Goal: Ask a question

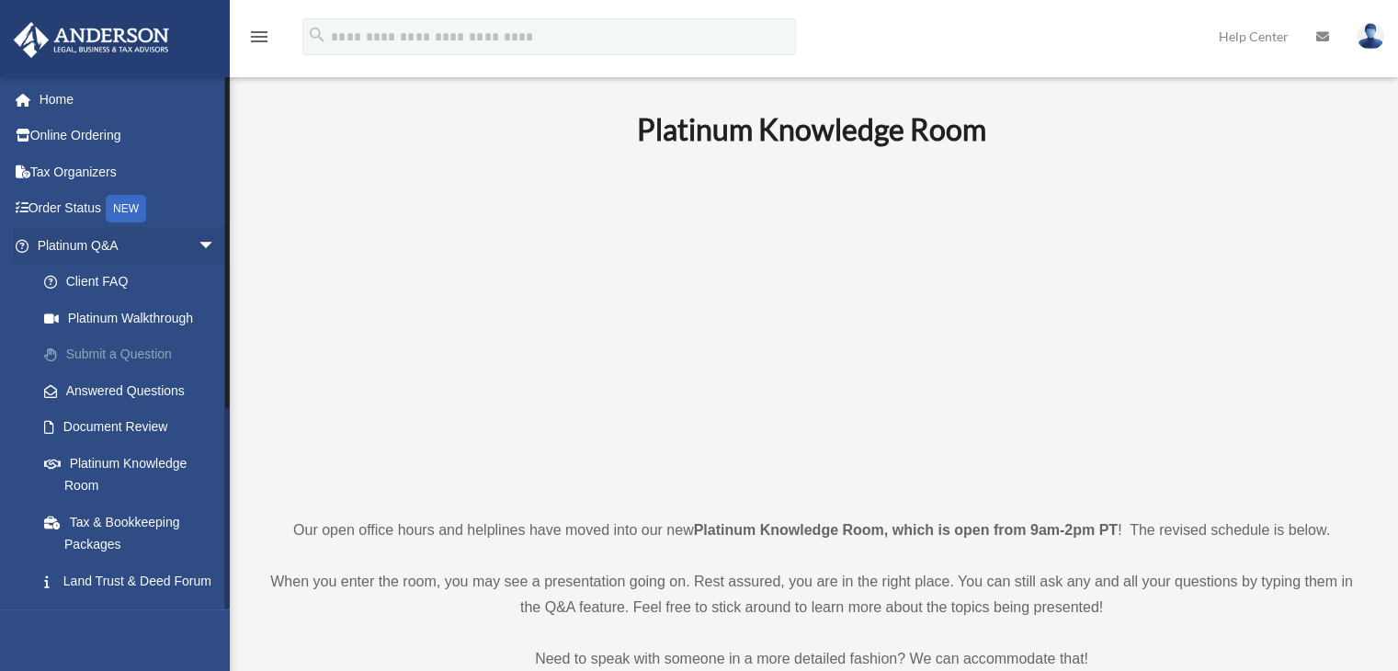
click at [92, 345] on link "Submit a Question" at bounding box center [135, 354] width 218 height 37
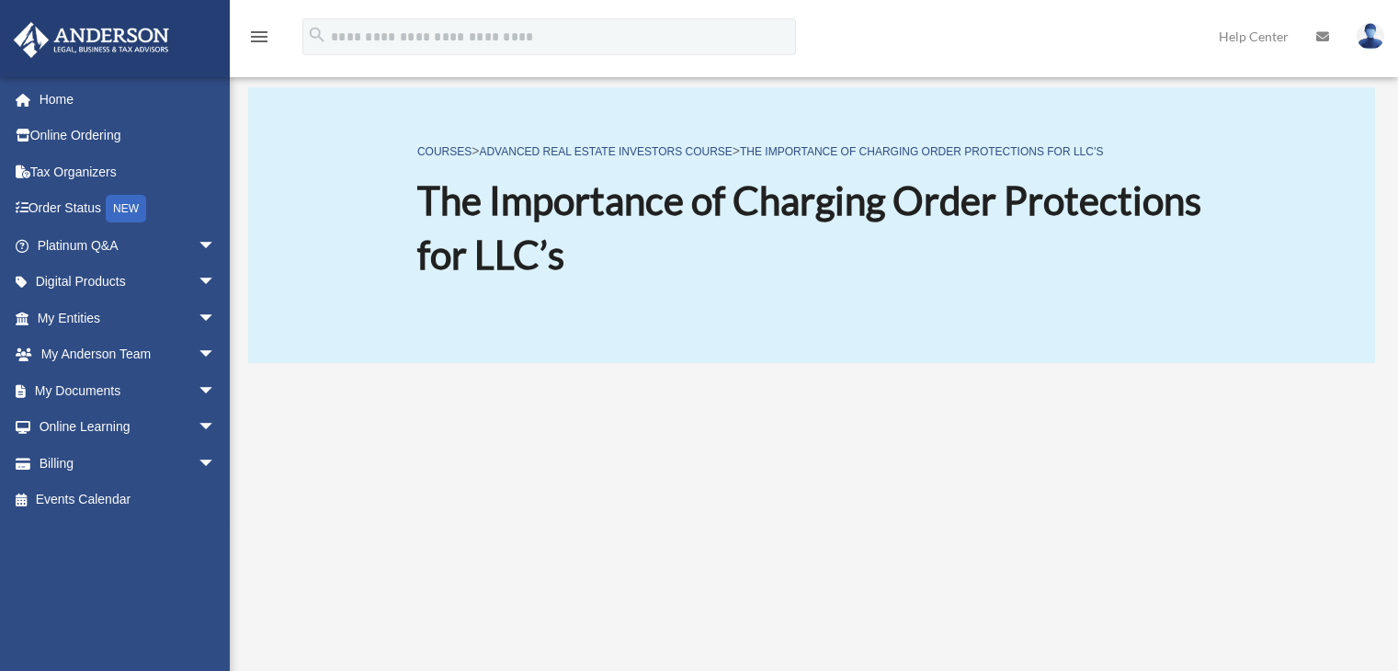
scroll to position [276, 0]
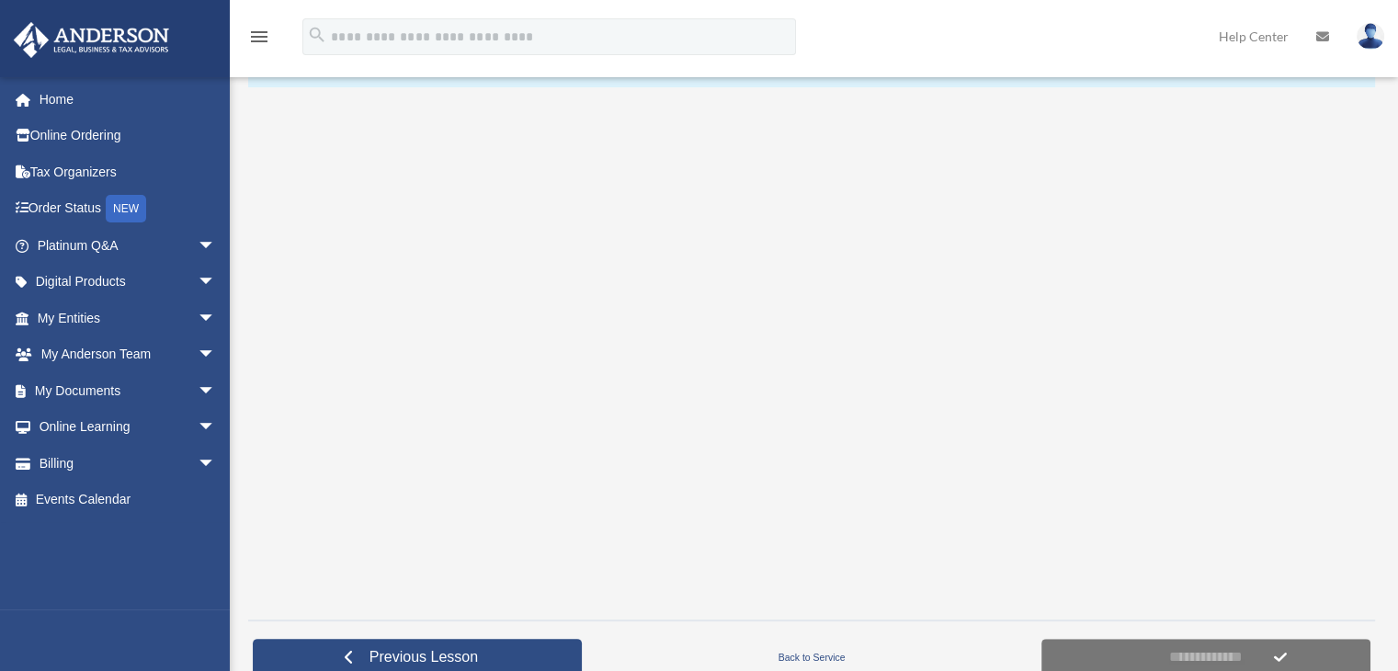
click at [274, 123] on div at bounding box center [811, 353] width 1127 height 507
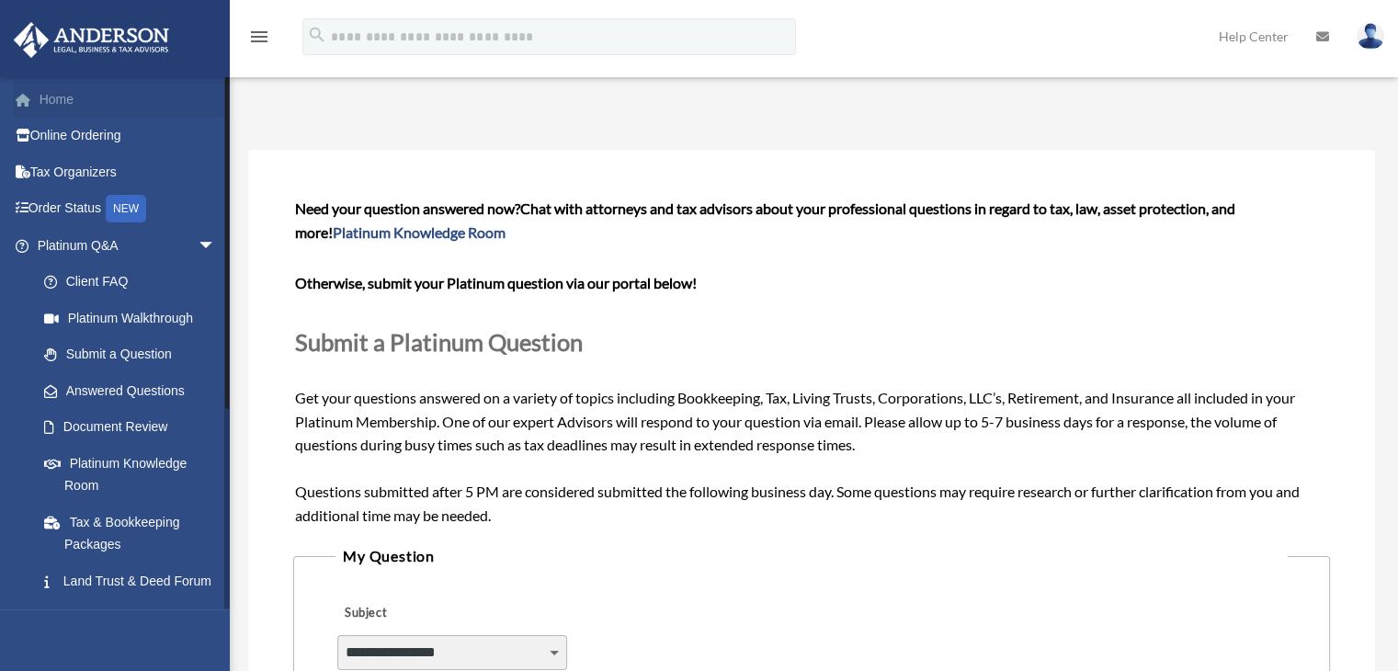
click at [74, 100] on link "Home" at bounding box center [128, 99] width 231 height 37
